Goal: Task Accomplishment & Management: Complete application form

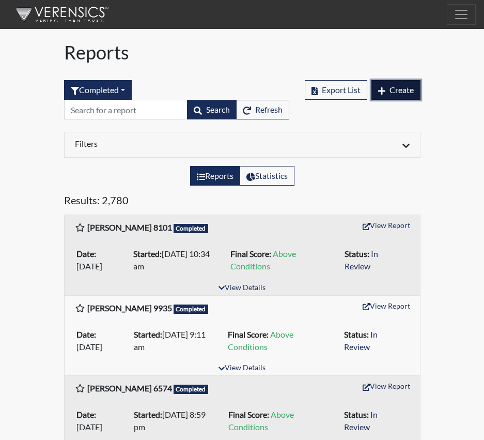
click at [399, 90] on span "Create" at bounding box center [401, 90] width 24 height 10
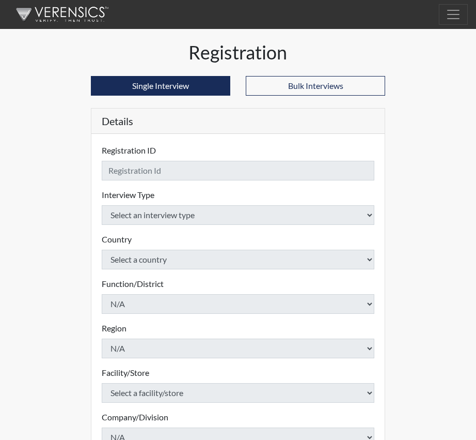
checkbox input "true"
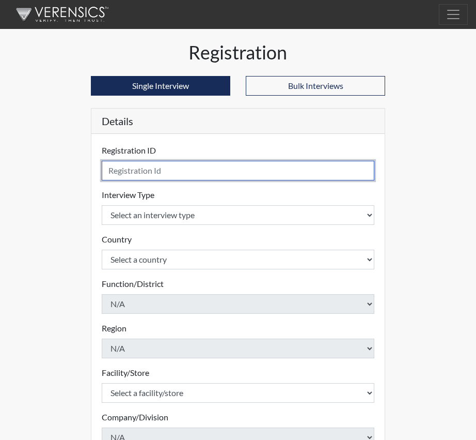
click at [118, 172] on input "text" at bounding box center [238, 171] width 273 height 20
type input "[PERSON_NAME], T 3510"
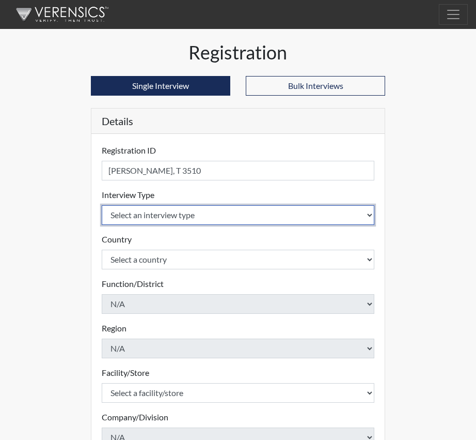
click at [367, 213] on select "Select an interview type Corrections Pre-Employment" at bounding box center [238, 215] width 273 height 20
select select "ff733e93-e1bf-11ea-9c9f-0eff0cf7eb8f"
click at [102, 205] on select "Select an interview type Corrections Pre-Employment" at bounding box center [238, 215] width 273 height 20
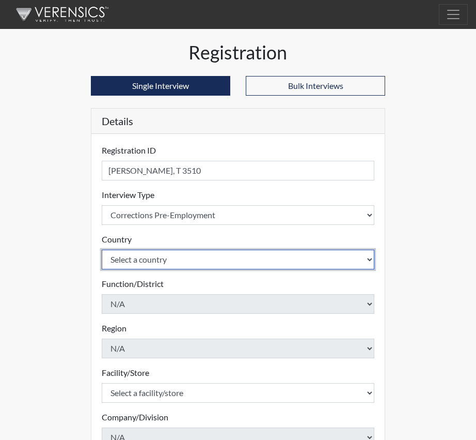
click at [370, 258] on select "Select a country [GEOGRAPHIC_DATA] [GEOGRAPHIC_DATA]" at bounding box center [238, 259] width 273 height 20
select select "united-states-of-[GEOGRAPHIC_DATA]"
click at [102, 249] on select "Select a country [GEOGRAPHIC_DATA] [GEOGRAPHIC_DATA]" at bounding box center [238, 259] width 273 height 20
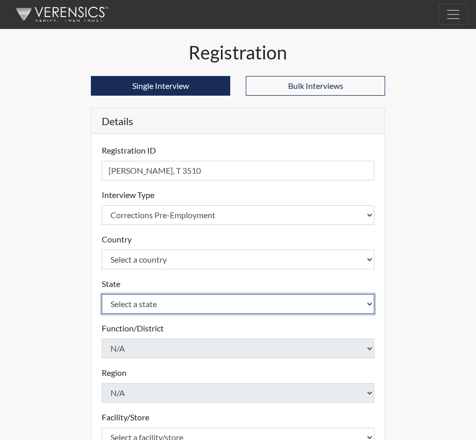
click at [371, 305] on select "Select a state [US_STATE] [US_STATE] [US_STATE] [US_STATE] [US_STATE] [US_STATE…" at bounding box center [238, 304] width 273 height 20
select select "SC"
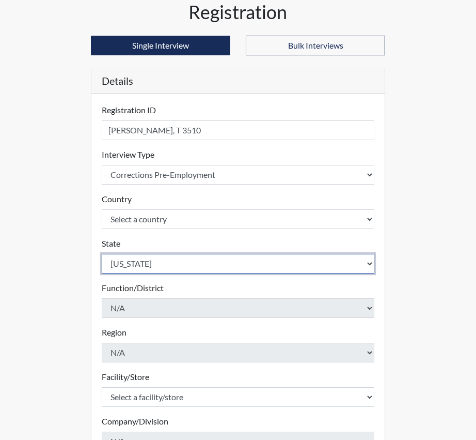
scroll to position [52, 0]
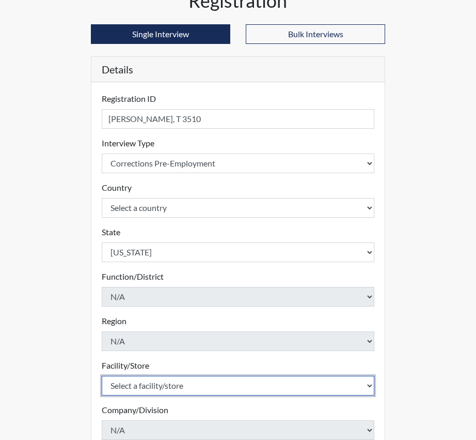
click at [369, 384] on select "Select a facility/store [GEOGRAPHIC_DATA] CI Broad River CI [PERSON_NAME] CI Di…" at bounding box center [238, 386] width 273 height 20
select select "0d391a50-d13c-4c4c-9d7e-c8b7519baf63"
click at [102, 376] on select "Select a facility/store [GEOGRAPHIC_DATA] CI Broad River CI [PERSON_NAME] CI Di…" at bounding box center [238, 386] width 273 height 20
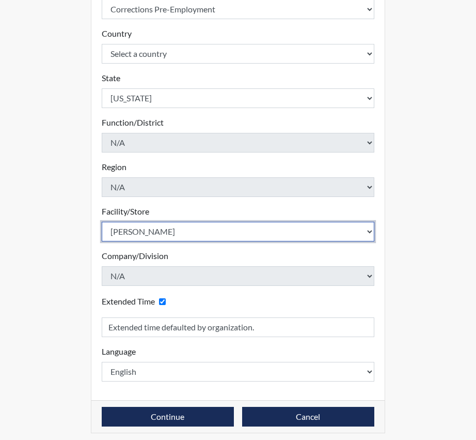
scroll to position [207, 0]
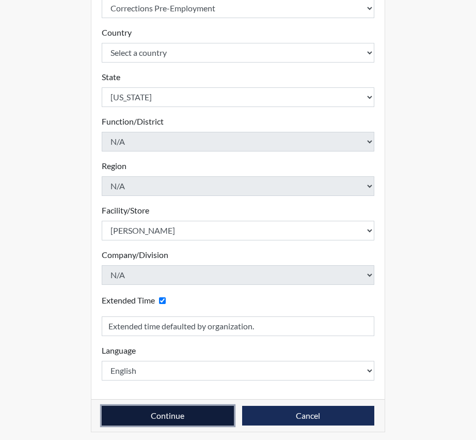
click at [171, 416] on button "Continue" at bounding box center [168, 416] width 132 height 20
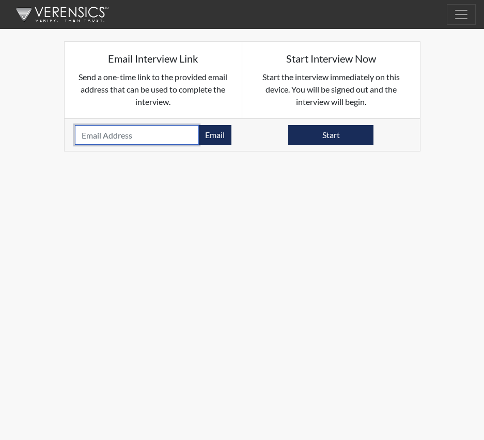
click at [112, 136] on input "email" at bounding box center [137, 135] width 124 height 20
paste input "[DOMAIN_NAME][EMAIL_ADDRESS][DOMAIN_NAME]"
type input "[DOMAIN_NAME][EMAIL_ADDRESS][DOMAIN_NAME]"
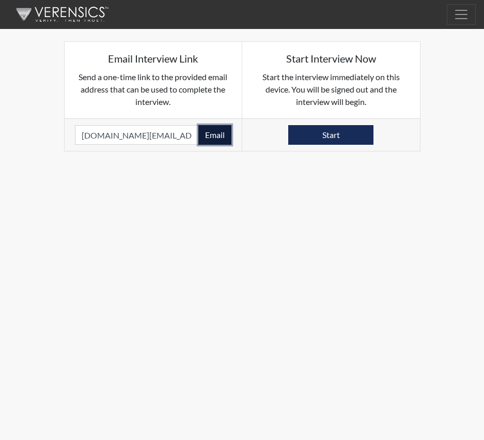
click at [216, 134] on button "Email" at bounding box center [214, 135] width 33 height 20
